Goal: Task Accomplishment & Management: Manage account settings

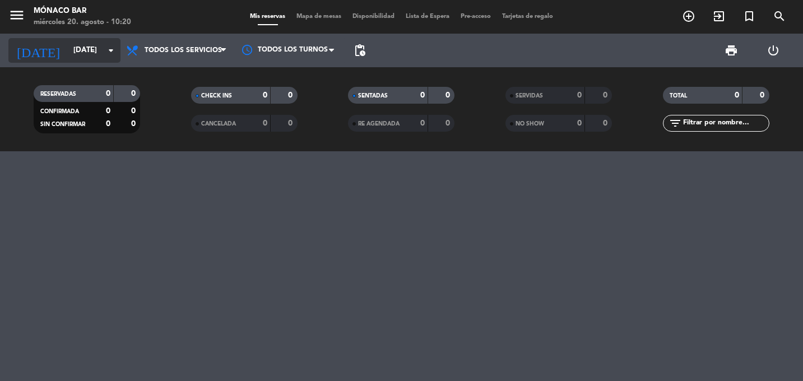
click at [101, 49] on input "[DATE]" at bounding box center [117, 50] width 98 height 20
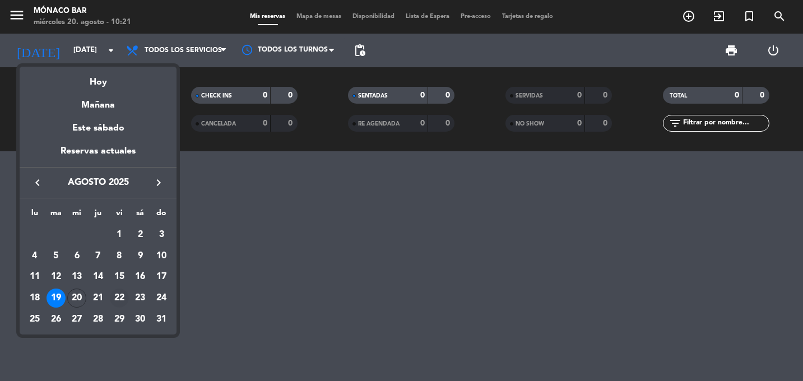
click at [117, 293] on div "22" at bounding box center [119, 297] width 19 height 19
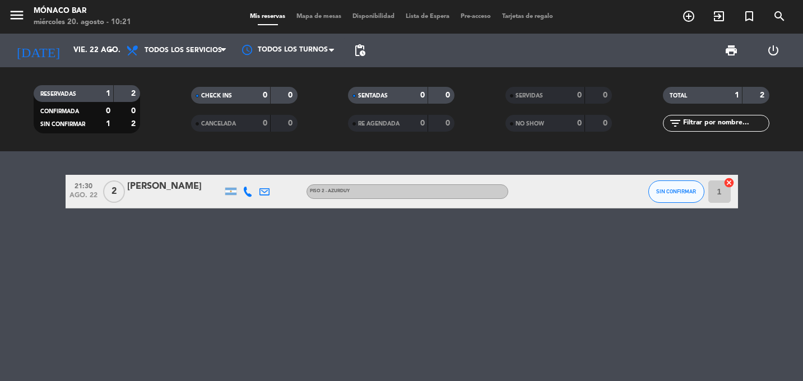
click at [176, 189] on div "[PERSON_NAME]" at bounding box center [174, 186] width 95 height 15
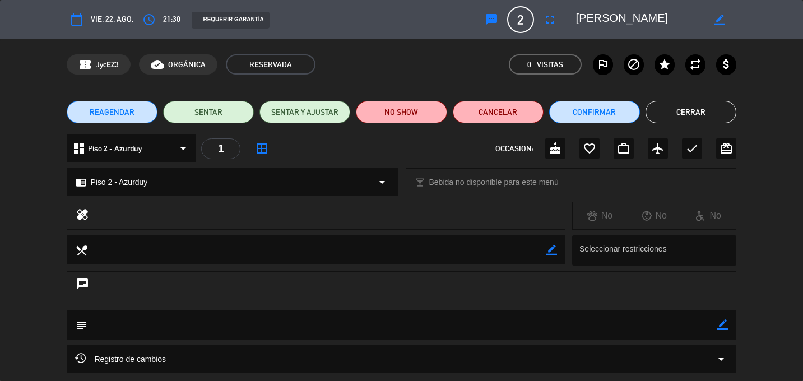
click at [671, 113] on button "Cerrar" at bounding box center [690, 112] width 91 height 22
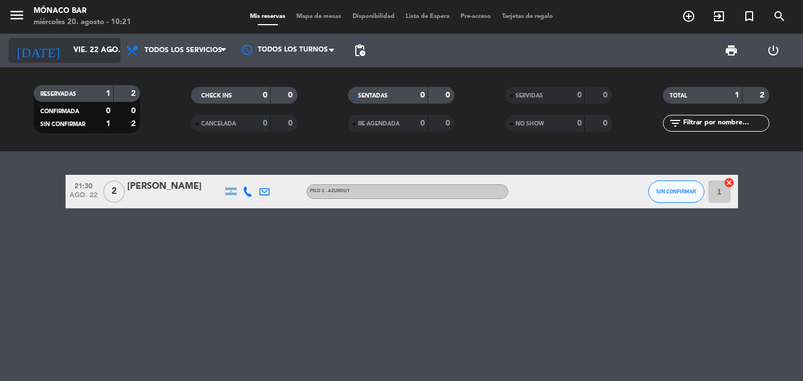
click at [91, 54] on input "vie. 22 ago." at bounding box center [117, 50] width 98 height 20
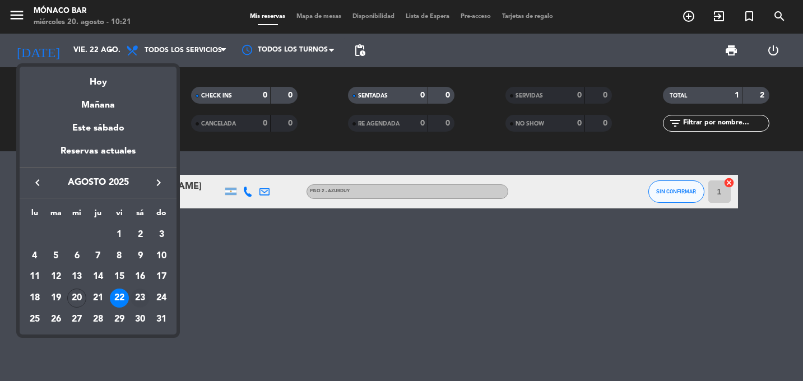
click at [142, 295] on div "23" at bounding box center [140, 297] width 19 height 19
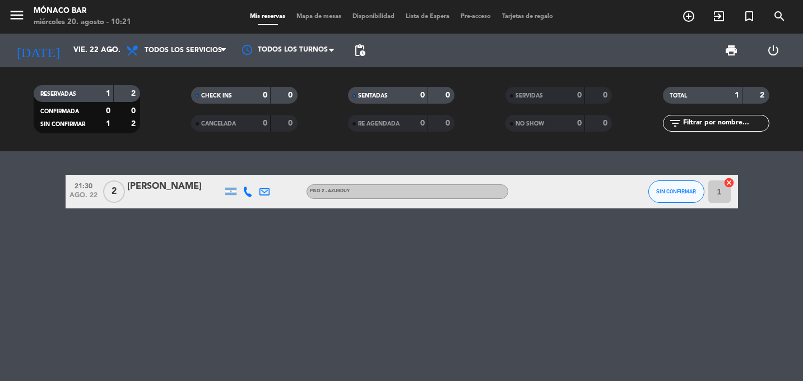
type input "sáb. 23 ago."
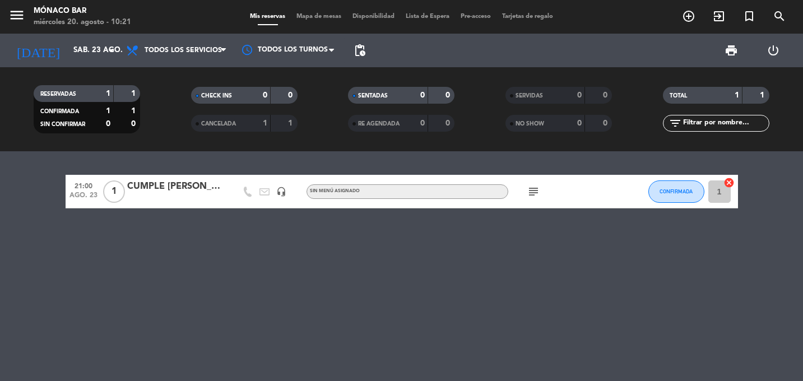
click at [205, 190] on div "CUMPLE [PERSON_NAME] / BODEGA" at bounding box center [174, 186] width 95 height 15
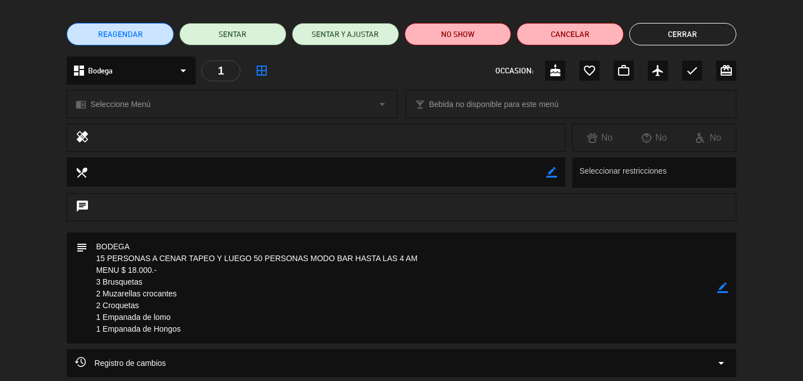
scroll to position [79, 0]
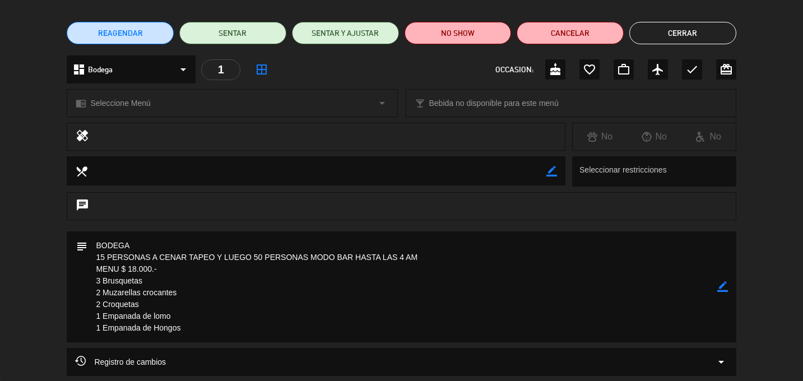
click at [109, 257] on textarea at bounding box center [401, 286] width 629 height 111
click at [723, 290] on icon "border_color" at bounding box center [722, 286] width 11 height 11
click at [552, 73] on icon "cake" at bounding box center [554, 69] width 13 height 13
click at [110, 259] on textarea at bounding box center [401, 286] width 629 height 111
click at [234, 259] on textarea at bounding box center [401, 286] width 629 height 111
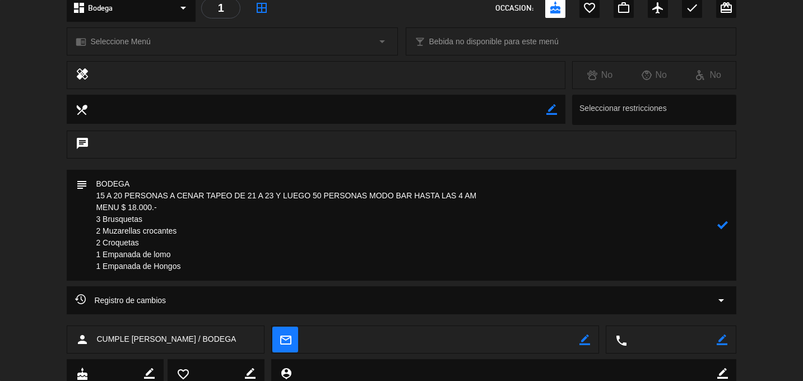
scroll to position [181, 0]
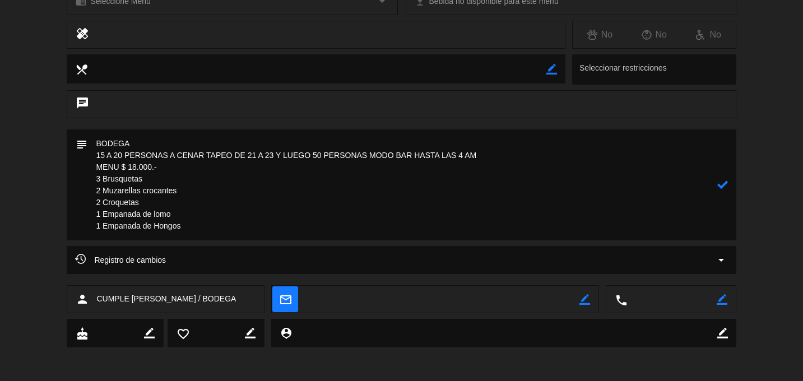
click at [199, 231] on textarea at bounding box center [401, 184] width 629 height 111
type textarea "BODEGA 15 A 20 PERSONAS A CENAR TAPEO DE 21 A 23 Y LUEGO 50 PERSONAS MODO BAR H…"
click at [724, 185] on icon at bounding box center [722, 184] width 11 height 11
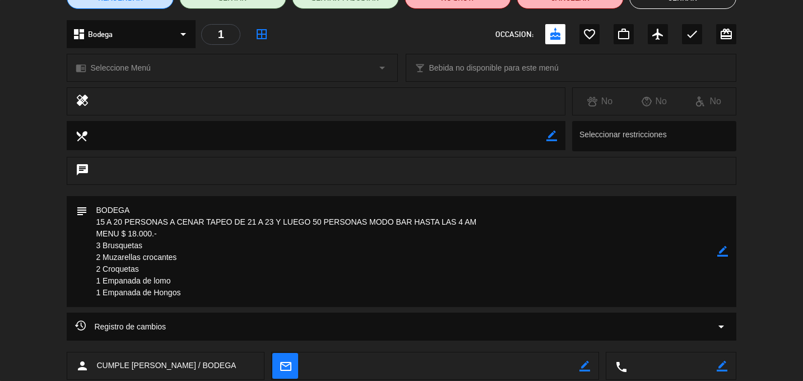
scroll to position [111, 0]
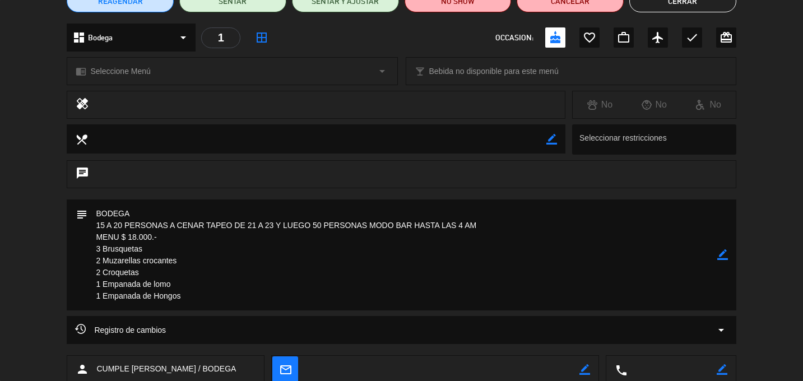
click at [291, 66] on div "chrome_reader_mode Seleccione Menú arrow_drop_down" at bounding box center [231, 71] width 329 height 27
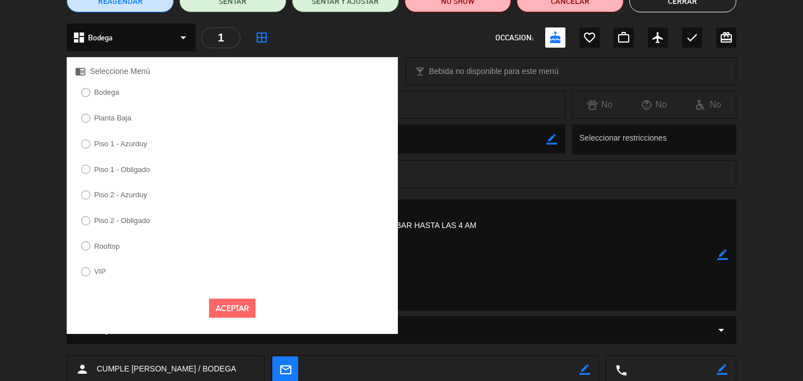
click at [330, 36] on div "dashboard Bodega arrow_drop_down 1 border_all OCCASION: cake favorite_border wo…" at bounding box center [401, 38] width 669 height 28
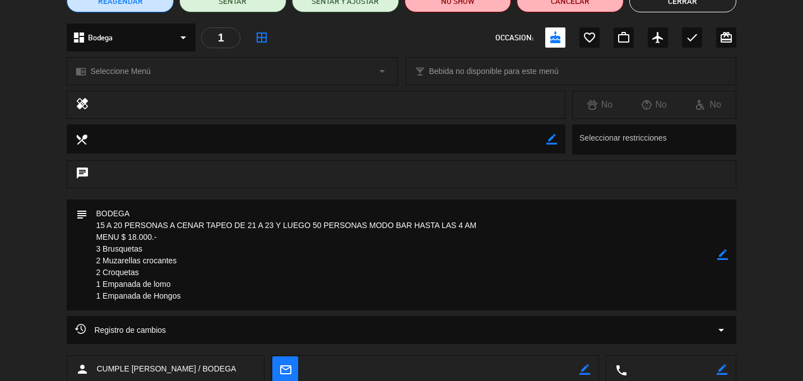
click at [489, 77] on span "Bebida no disponible para este menú" at bounding box center [493, 71] width 129 height 13
click at [685, 3] on button "Cerrar" at bounding box center [682, 1] width 107 height 22
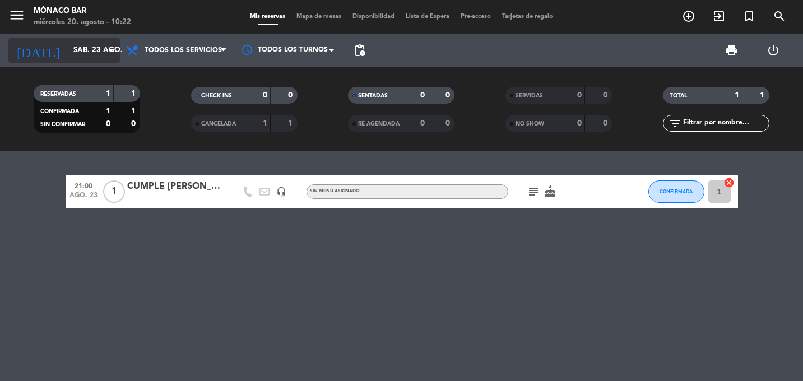
click at [92, 55] on input "sáb. 23 ago." at bounding box center [117, 50] width 98 height 20
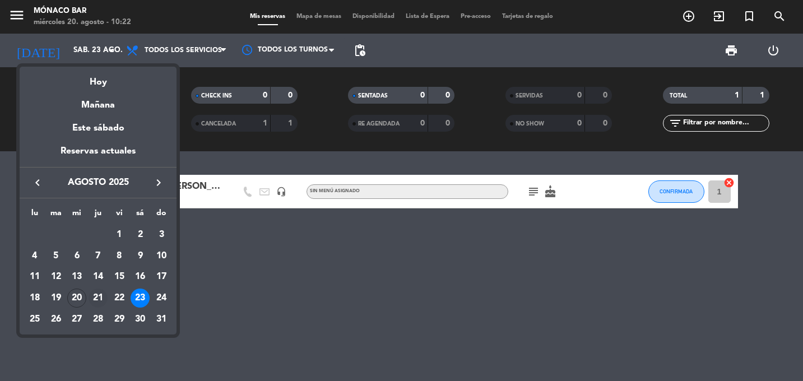
click at [97, 306] on div "21" at bounding box center [98, 297] width 19 height 19
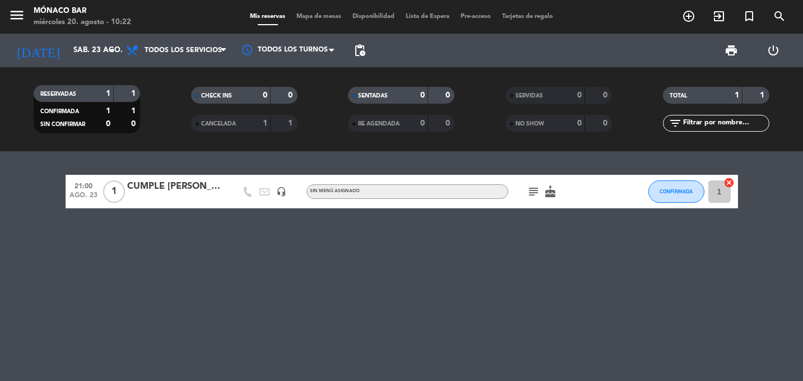
type input "jue. 21 ago."
